Goal: Task Accomplishment & Management: Manage account settings

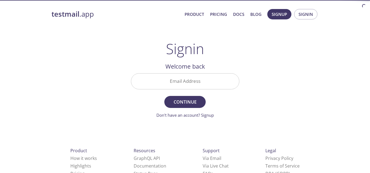
click at [176, 81] on input "Email Address" at bounding box center [185, 82] width 108 height 16
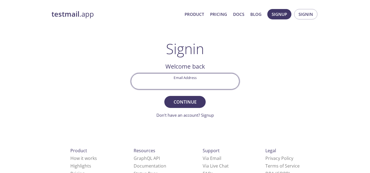
paste input "[EMAIL_ADDRESS][DOMAIN_NAME]"
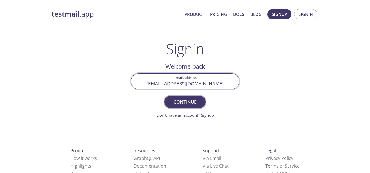
type input "[EMAIL_ADDRESS][DOMAIN_NAME]"
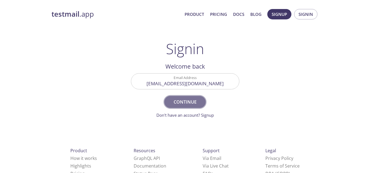
click at [185, 102] on span "Continue" at bounding box center [184, 102] width 29 height 8
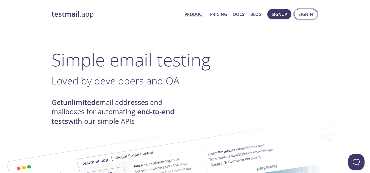
click at [306, 19] on button "Signin" at bounding box center [305, 14] width 23 height 10
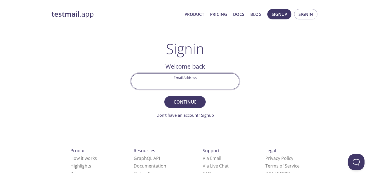
click at [208, 80] on input "Email Address" at bounding box center [185, 82] width 108 height 16
paste input "[EMAIL_ADDRESS][DOMAIN_NAME]"
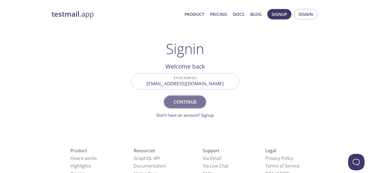
click at [183, 101] on span "Continue" at bounding box center [184, 102] width 29 height 8
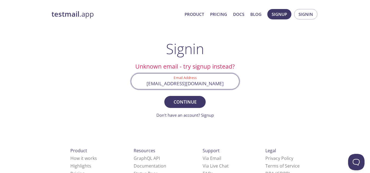
click at [162, 83] on input "[EMAIL_ADDRESS][DOMAIN_NAME]" at bounding box center [185, 82] width 108 height 16
click at [175, 84] on input "[EMAIL_ADDRESS][DOMAIN_NAME]" at bounding box center [185, 82] width 108 height 16
type input "[EMAIL_ADDRESS][DOMAIN_NAME]"
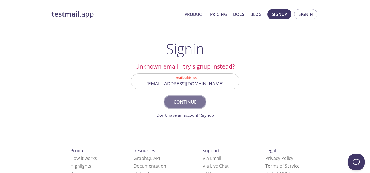
click at [191, 102] on span "Continue" at bounding box center [184, 102] width 29 height 8
